Goal: Go to known website: Access a specific website the user already knows

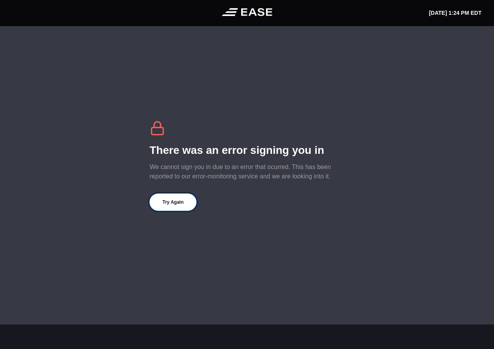
click at [170, 202] on button "Try Again" at bounding box center [173, 202] width 47 height 17
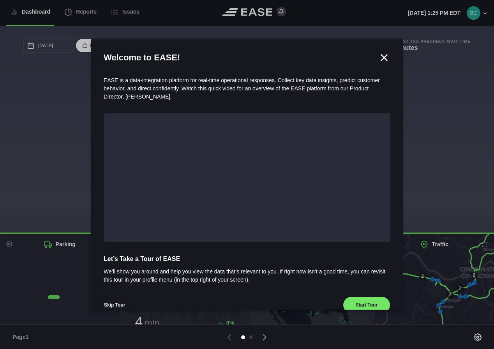
click at [381, 60] on icon at bounding box center [384, 58] width 12 height 12
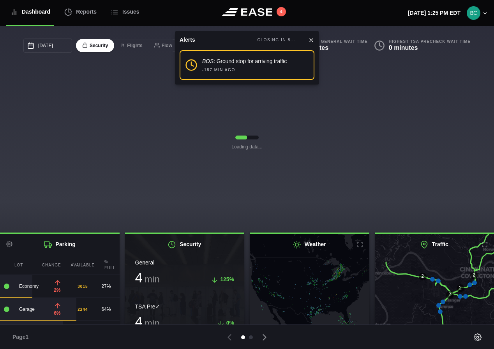
click at [310, 41] on icon at bounding box center [311, 40] width 6 height 6
